Goal: Task Accomplishment & Management: Use online tool/utility

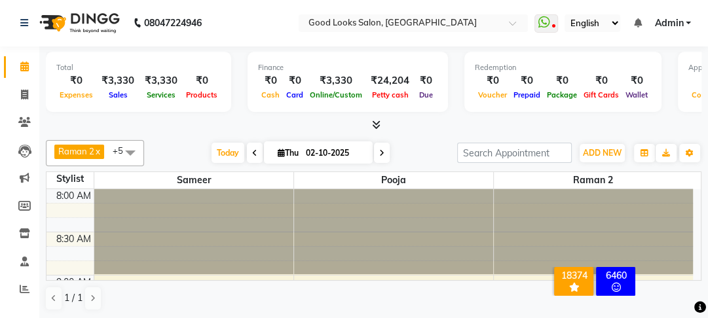
scroll to position [46, 0]
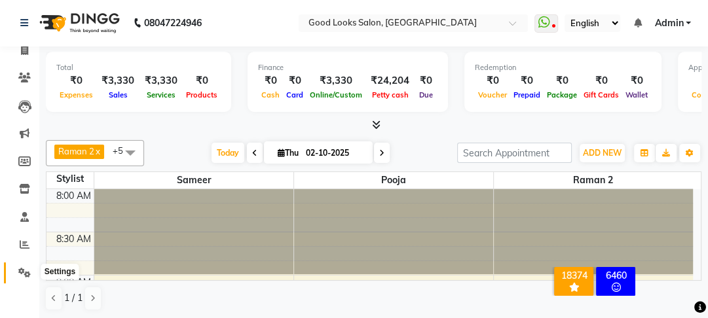
click at [29, 273] on icon at bounding box center [24, 273] width 12 height 10
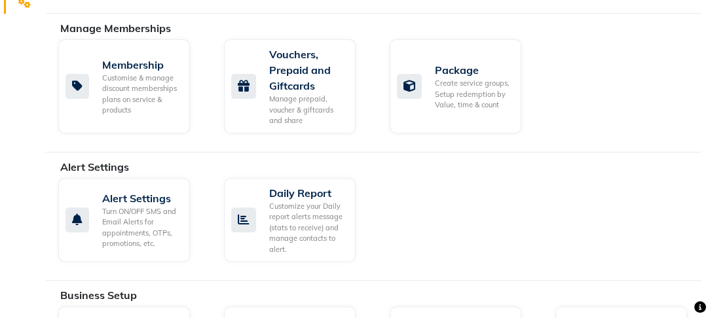
scroll to position [1, 0]
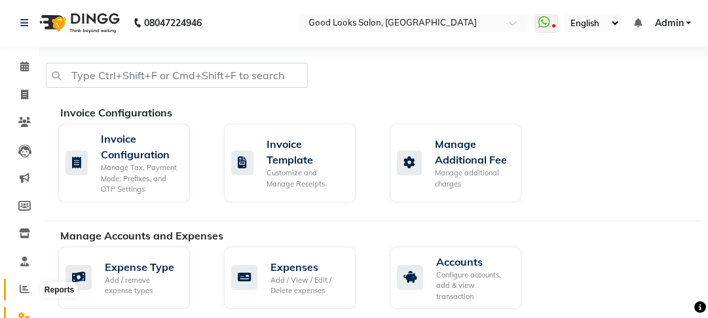
click at [26, 288] on icon at bounding box center [25, 289] width 10 height 10
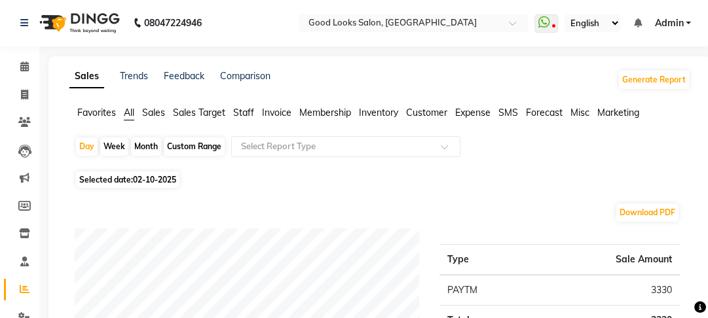
click at [152, 149] on div "Month" at bounding box center [146, 147] width 30 height 18
select select "10"
select select "2025"
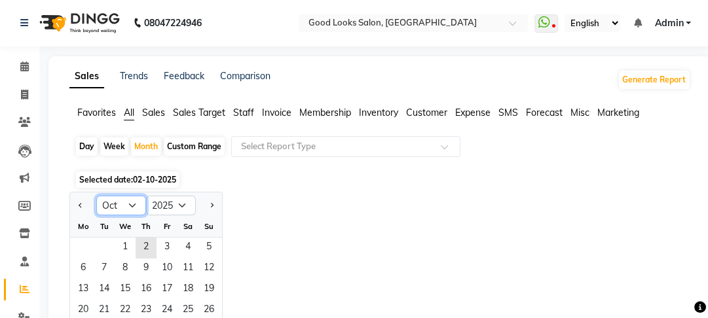
click at [130, 204] on select "Jan Feb Mar Apr May Jun [DATE] Aug Sep Oct Nov Dec" at bounding box center [121, 206] width 50 height 20
select select "9"
click at [96, 196] on select "Jan Feb Mar Apr May Jun [DATE] Aug Sep Oct Nov Dec" at bounding box center [121, 206] width 50 height 20
click at [86, 251] on span "1" at bounding box center [83, 248] width 21 height 21
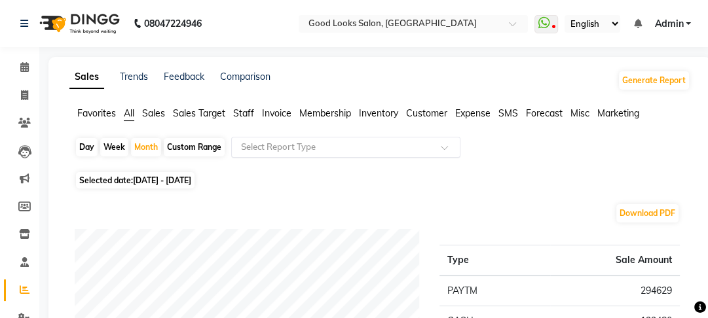
click at [275, 138] on div "Select Report Type" at bounding box center [345, 147] width 229 height 21
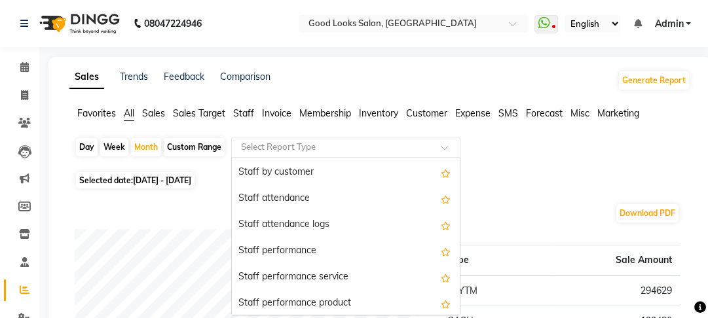
scroll to position [629, 0]
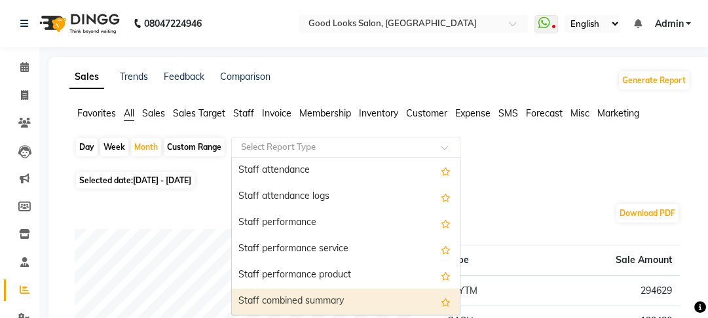
click at [335, 301] on div "Staff combined summary" at bounding box center [346, 302] width 228 height 26
select select "filtered_report"
select select "pdf"
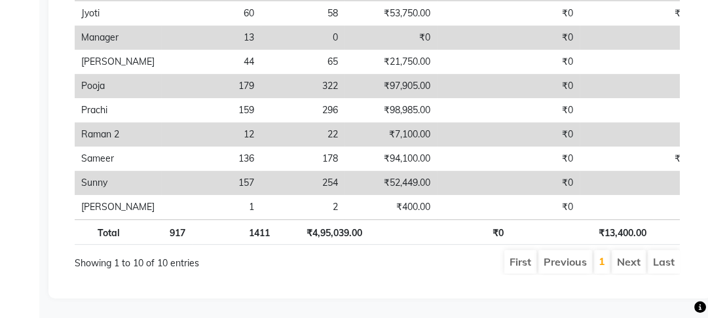
scroll to position [56, 0]
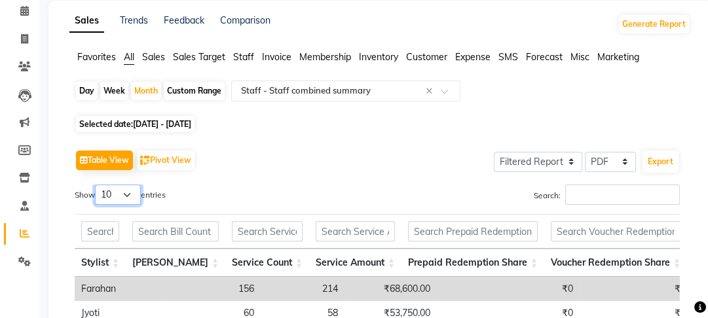
click at [130, 191] on select "10 25 50 100" at bounding box center [118, 195] width 46 height 20
select select "100"
click at [97, 185] on select "10 25 50 100" at bounding box center [118, 195] width 46 height 20
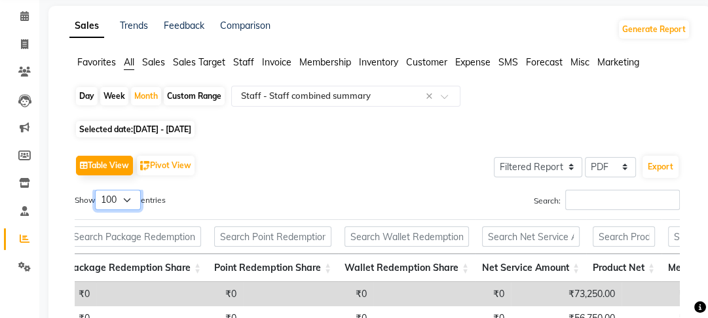
scroll to position [0, 0]
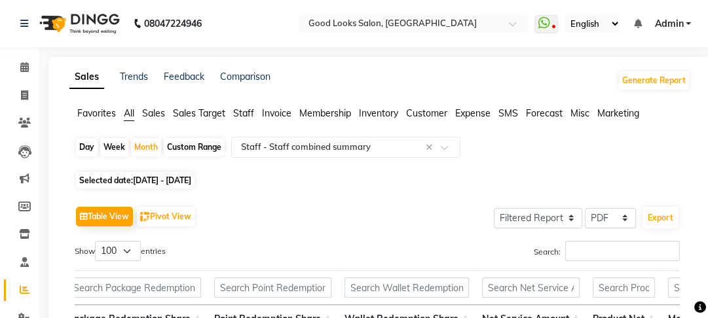
click at [172, 176] on span "[DATE] - [DATE]" at bounding box center [162, 181] width 58 height 10
select select "9"
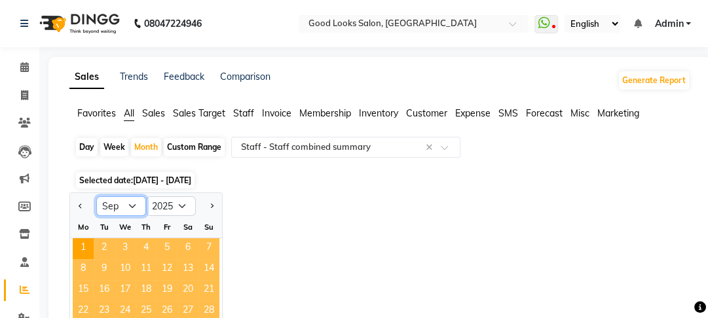
click at [136, 202] on select "Jan Feb Mar Apr May Jun [DATE] Aug Sep Oct Nov Dec" at bounding box center [121, 206] width 50 height 20
click at [183, 204] on select "2015 2016 2017 2018 2019 2020 2021 2022 2023 2024 2025 2026 2027 2028 2029 2030…" at bounding box center [171, 206] width 50 height 20
select select "2024"
click at [146, 196] on select "2015 2016 2017 2018 2019 2020 2021 2022 2023 2024 2025 2026 2027 2028 2029 2030…" at bounding box center [171, 206] width 50 height 20
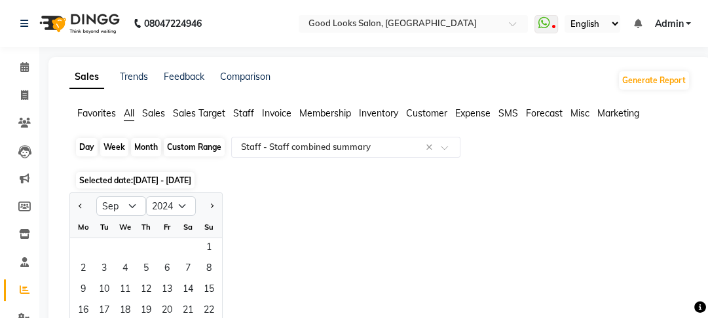
click at [150, 149] on div "Month" at bounding box center [146, 147] width 30 height 18
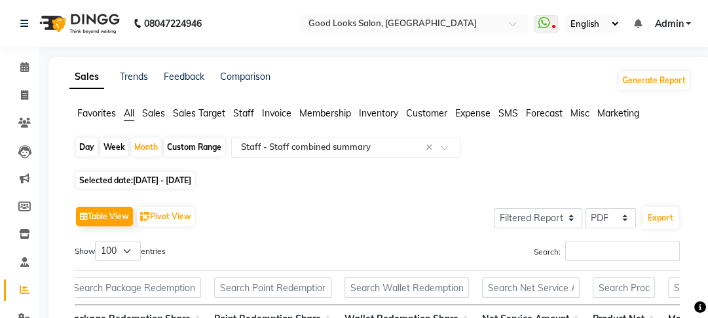
click at [191, 183] on span "[DATE] - [DATE]" at bounding box center [162, 181] width 58 height 10
select select "9"
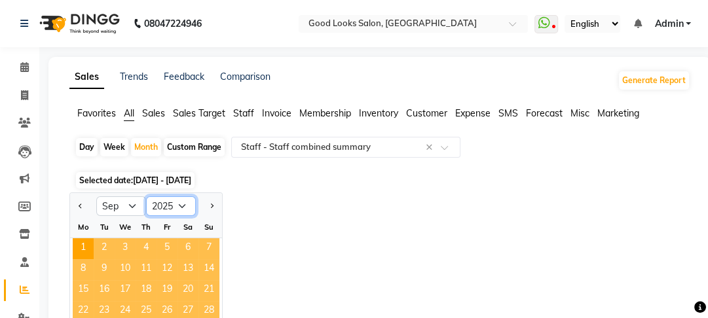
click at [179, 204] on select "2015 2016 2017 2018 2019 2020 2021 2022 2023 2024 2025 2026 2027 2028 2029 2030…" at bounding box center [171, 206] width 50 height 20
select select "2024"
click at [146, 196] on select "2015 2016 2017 2018 2019 2020 2021 2022 2023 2024 2025 2026 2027 2028 2029 2030…" at bounding box center [171, 206] width 50 height 20
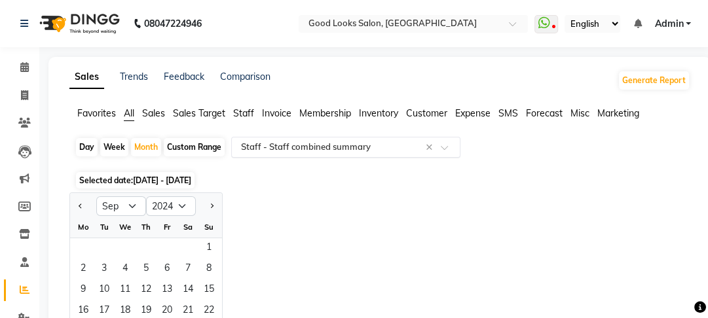
click at [312, 143] on input "text" at bounding box center [332, 147] width 189 height 13
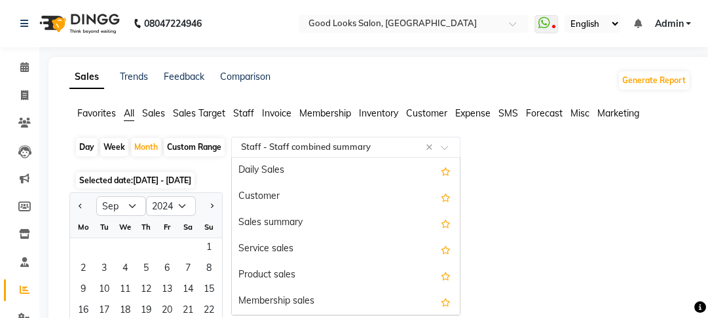
scroll to position [760, 0]
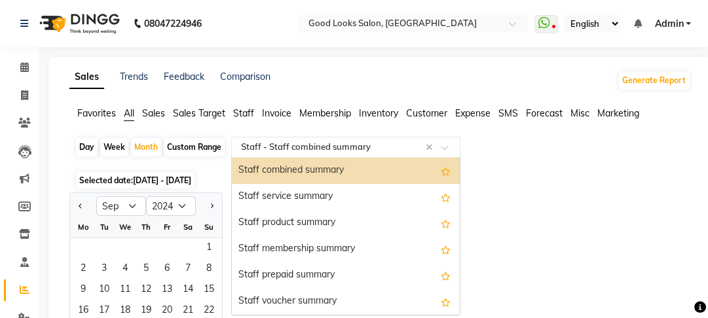
click at [309, 172] on div "Staff combined summary" at bounding box center [346, 171] width 228 height 26
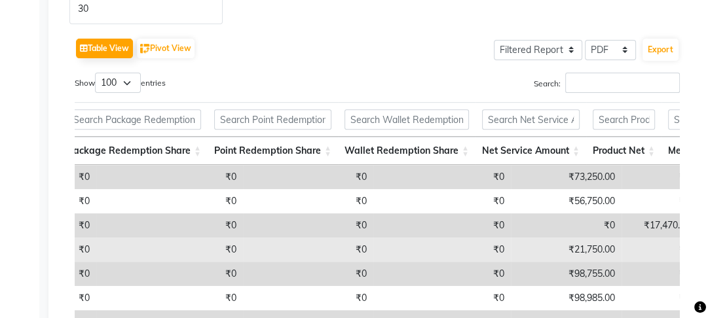
scroll to position [314, 0]
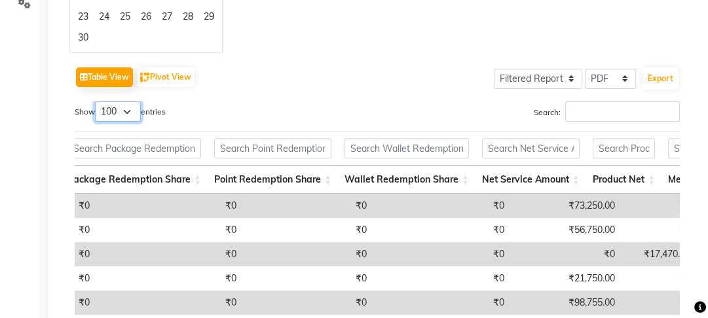
click at [128, 107] on select "10 25 50 100" at bounding box center [118, 112] width 46 height 20
click at [97, 102] on select "10 25 50 100" at bounding box center [118, 112] width 46 height 20
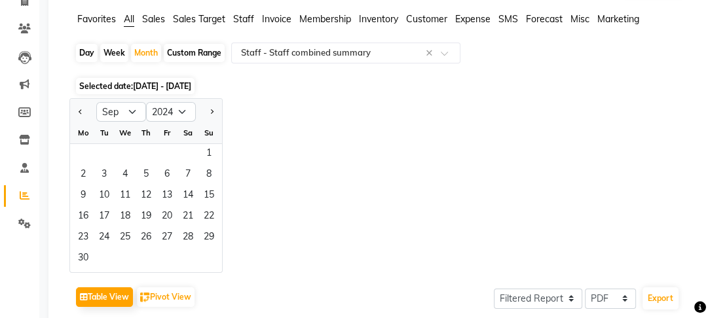
scroll to position [0, 0]
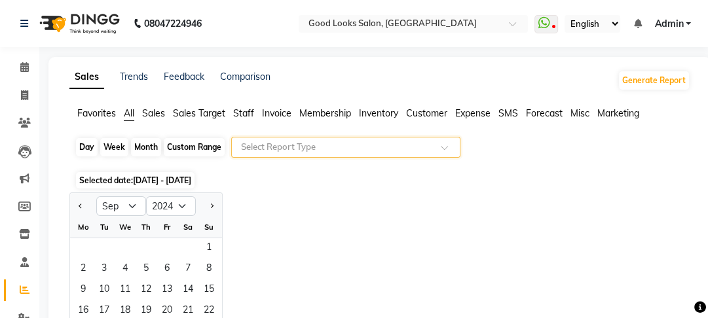
click at [141, 147] on div "Month" at bounding box center [146, 147] width 30 height 18
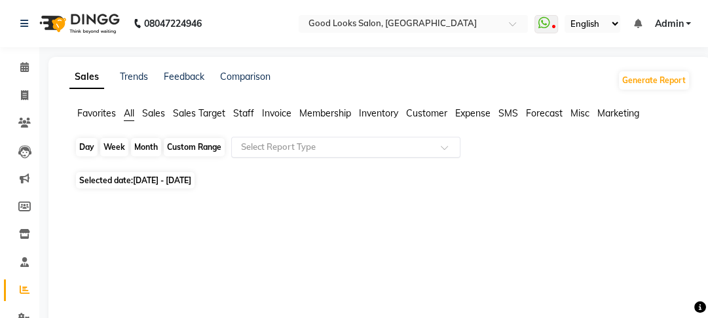
click at [149, 144] on div "Month" at bounding box center [146, 147] width 30 height 18
select select "9"
select select "2025"
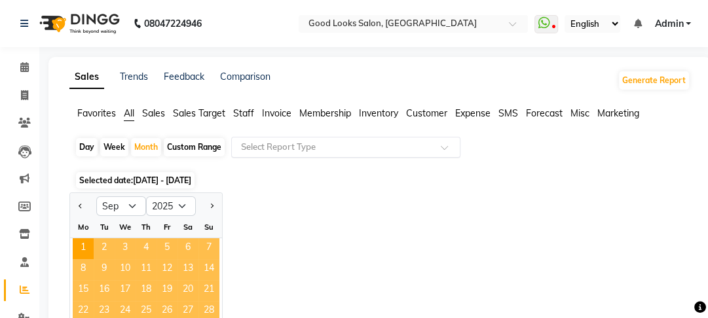
click at [191, 179] on span "[DATE] - [DATE]" at bounding box center [162, 181] width 58 height 10
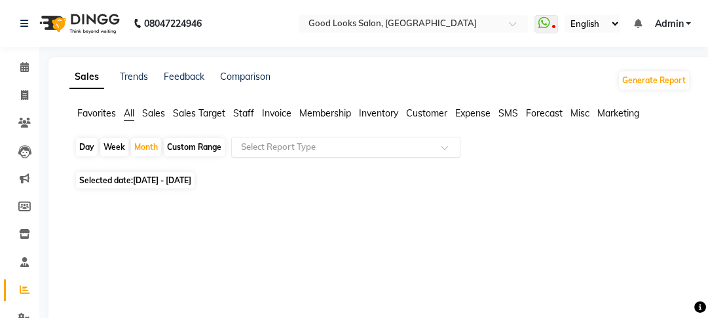
click at [191, 185] on span "[DATE] - [DATE]" at bounding box center [162, 181] width 58 height 10
select select "9"
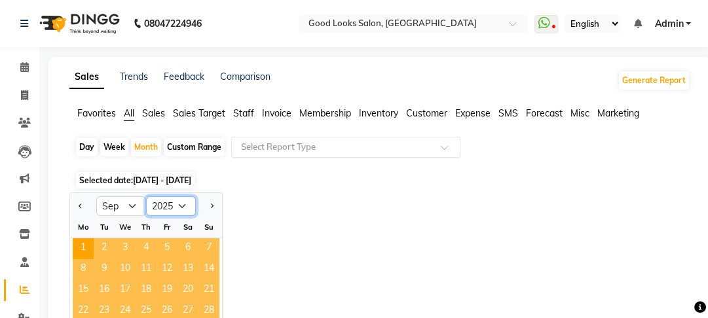
click at [176, 208] on select "2015 2016 2017 2018 2019 2020 2021 2022 2023 2024 2025 2026 2027 2028 2029 2030…" at bounding box center [171, 206] width 50 height 20
select select "2024"
click at [146, 196] on select "2015 2016 2017 2018 2019 2020 2021 2022 2023 2024 2025 2026 2027 2028 2029 2030…" at bounding box center [171, 206] width 50 height 20
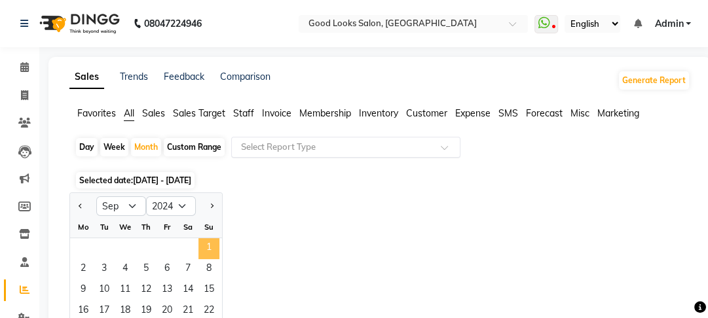
click at [206, 240] on span "1" at bounding box center [208, 248] width 21 height 21
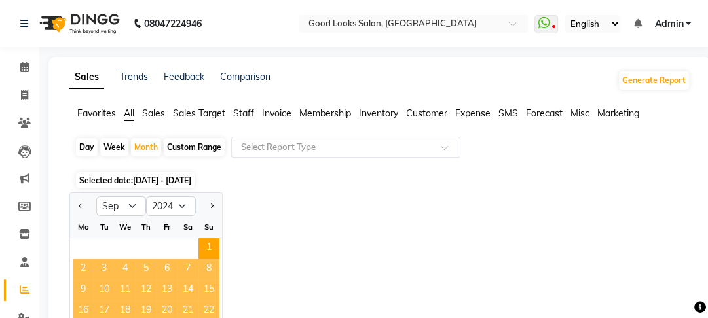
click at [367, 146] on input "text" at bounding box center [332, 147] width 189 height 13
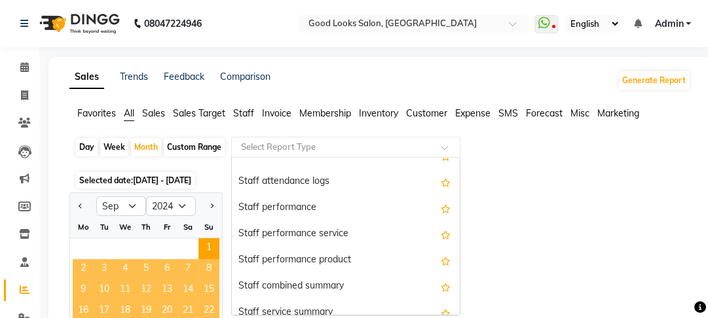
scroll to position [629, 0]
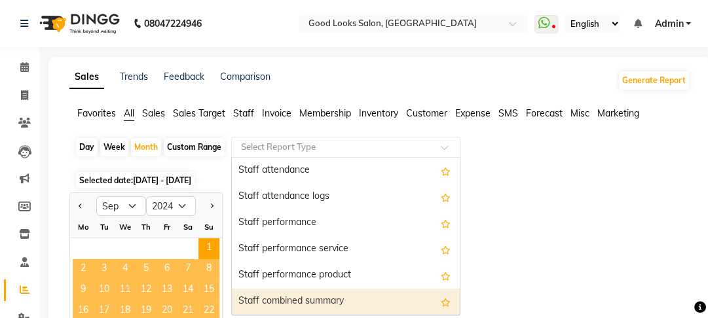
click at [329, 291] on div "Staff combined summary" at bounding box center [346, 302] width 228 height 26
select select "filtered_report"
select select "pdf"
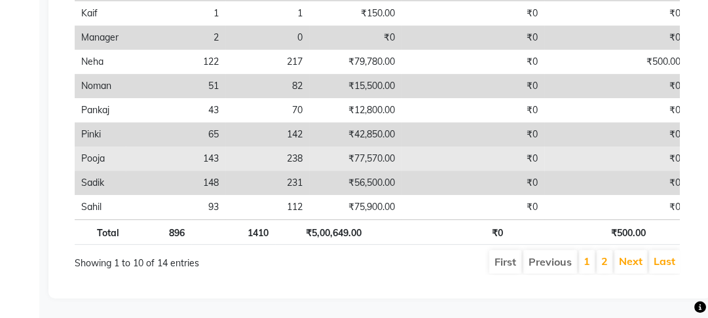
scroll to position [213, 0]
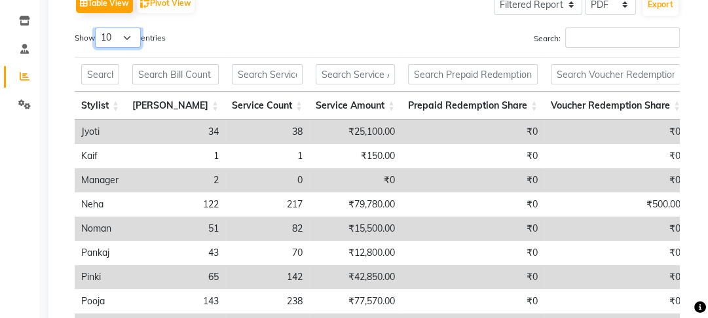
click at [124, 41] on select "10 25 50 100" at bounding box center [118, 38] width 46 height 20
select select "100"
click at [97, 28] on select "10 25 50 100" at bounding box center [118, 38] width 46 height 20
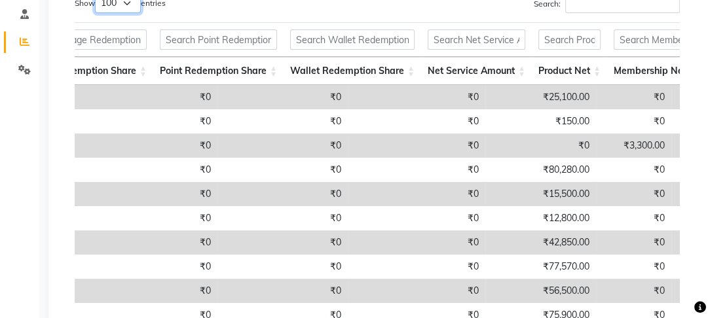
scroll to position [225, 0]
